Goal: Task Accomplishment & Management: Use online tool/utility

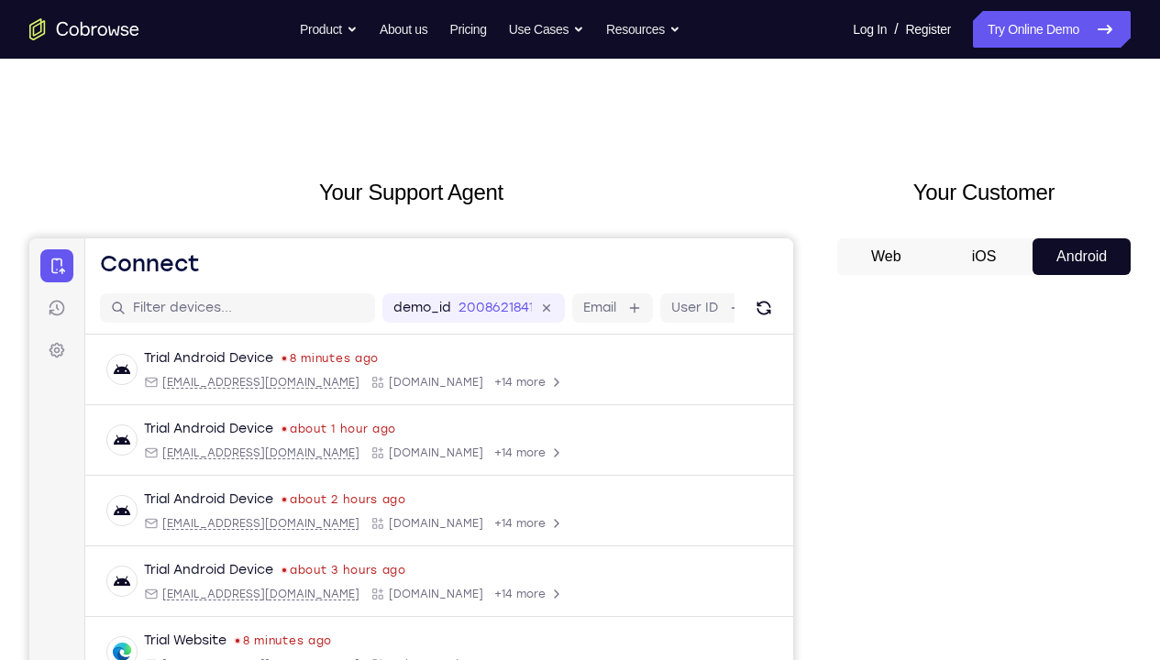
click at [852, 253] on button "Web" at bounding box center [886, 256] width 98 height 37
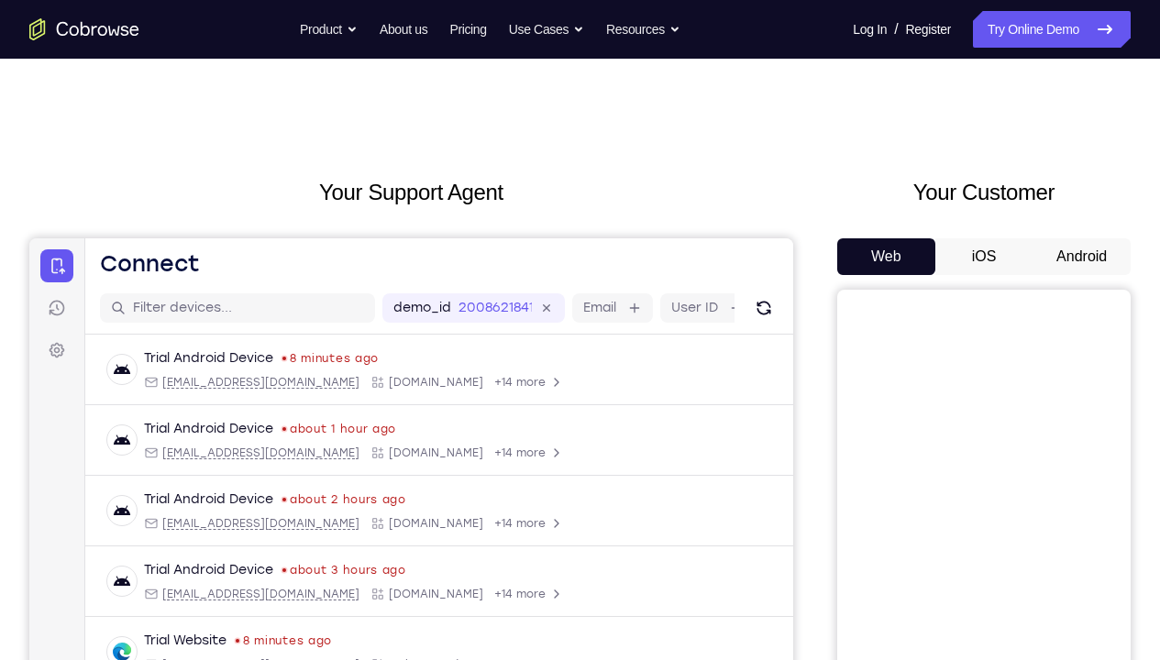
click at [1033, 251] on button "Android" at bounding box center [1082, 256] width 98 height 37
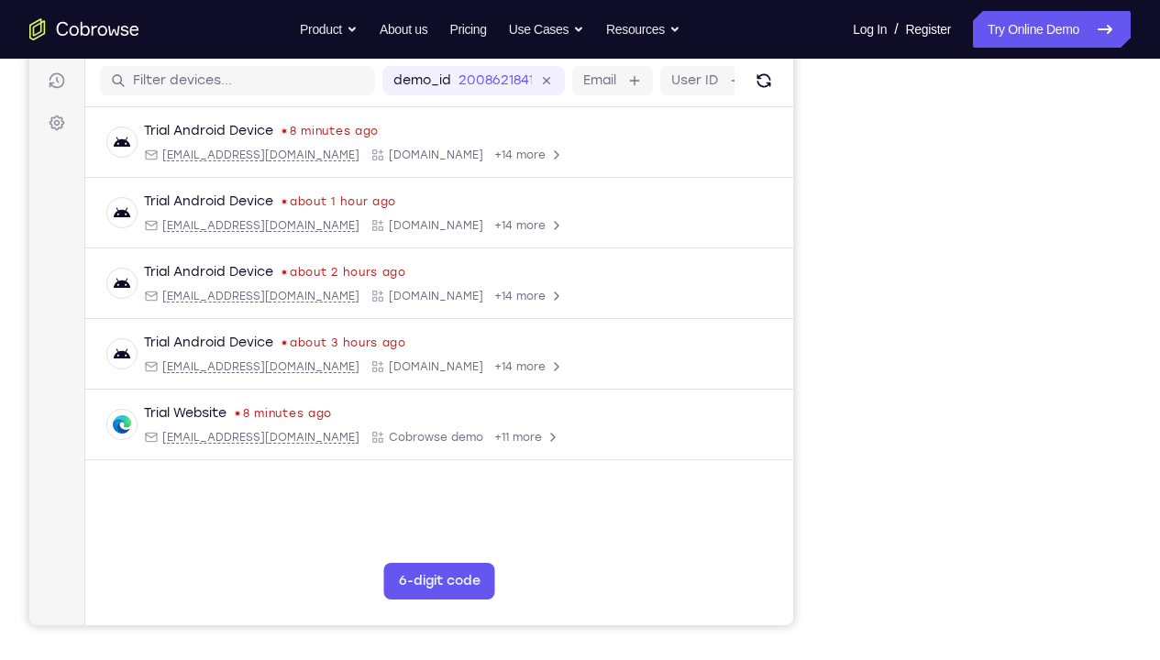
scroll to position [235, 0]
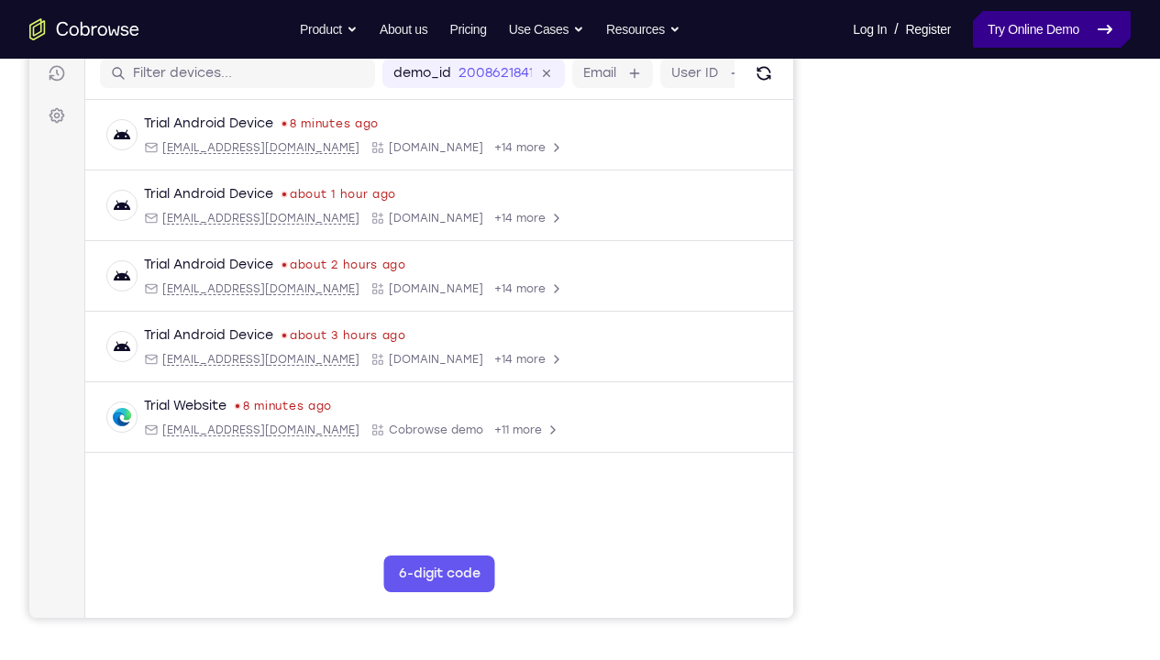
click at [990, 35] on link "Try Online Demo" at bounding box center [1052, 29] width 158 height 37
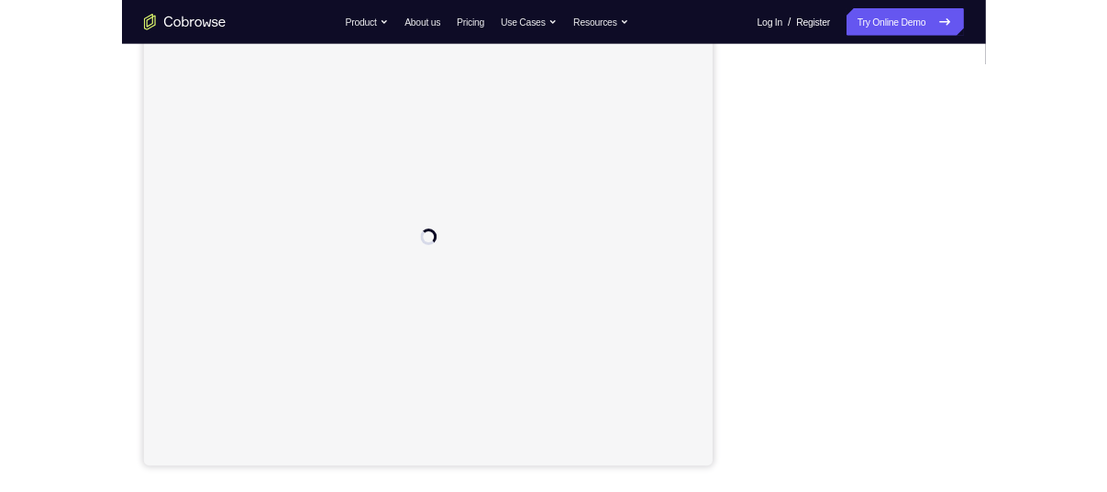
scroll to position [229, 0]
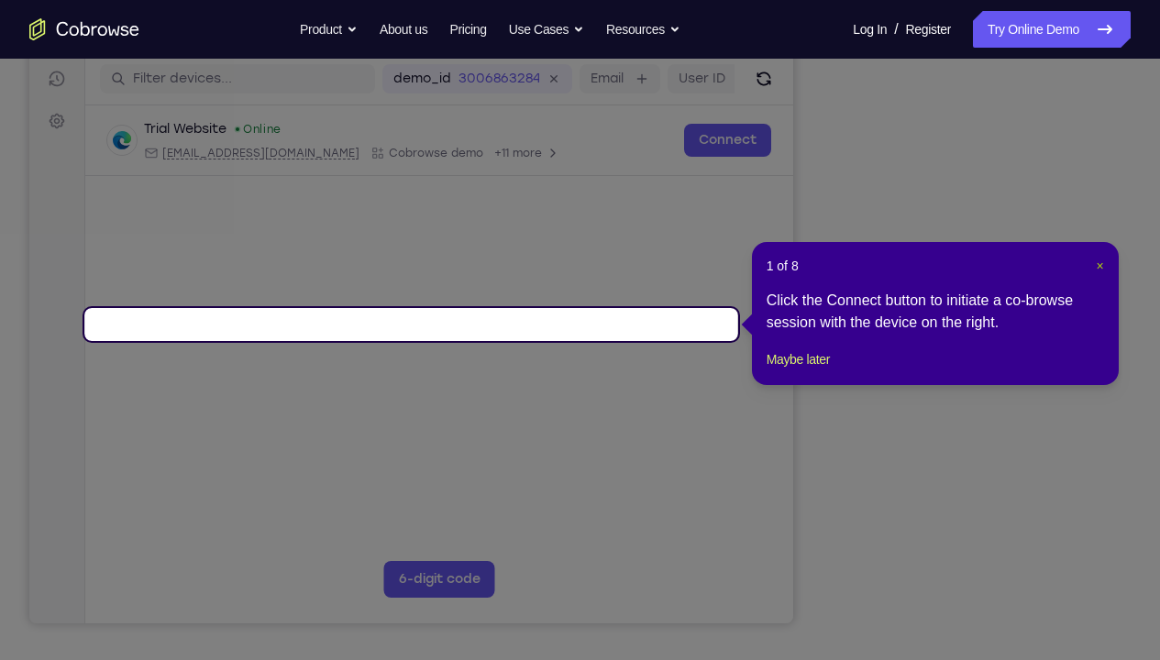
click at [1096, 267] on span "×" at bounding box center [1099, 266] width 7 height 15
